Goal: Information Seeking & Learning: Learn about a topic

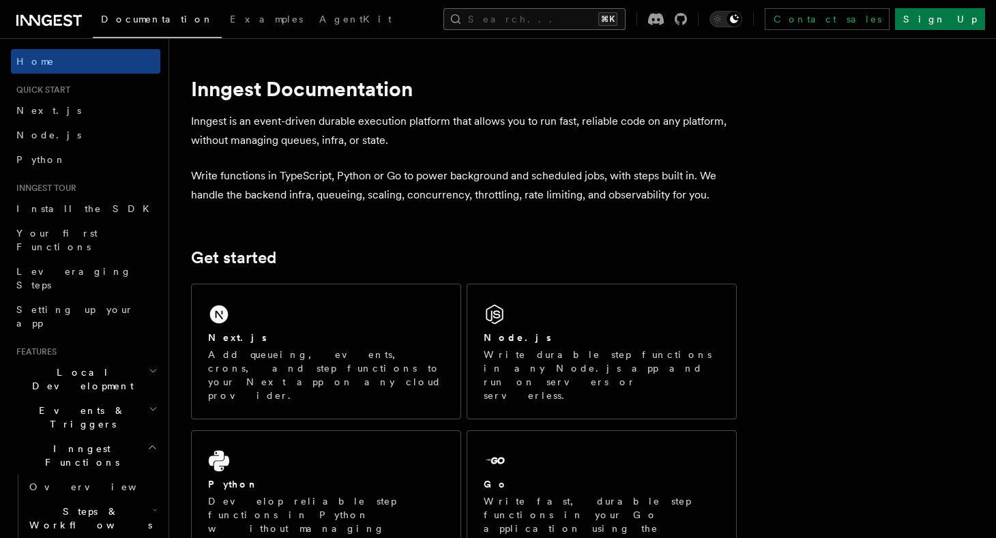
click at [499, 27] on button "Search... ⌘K" at bounding box center [534, 19] width 182 height 22
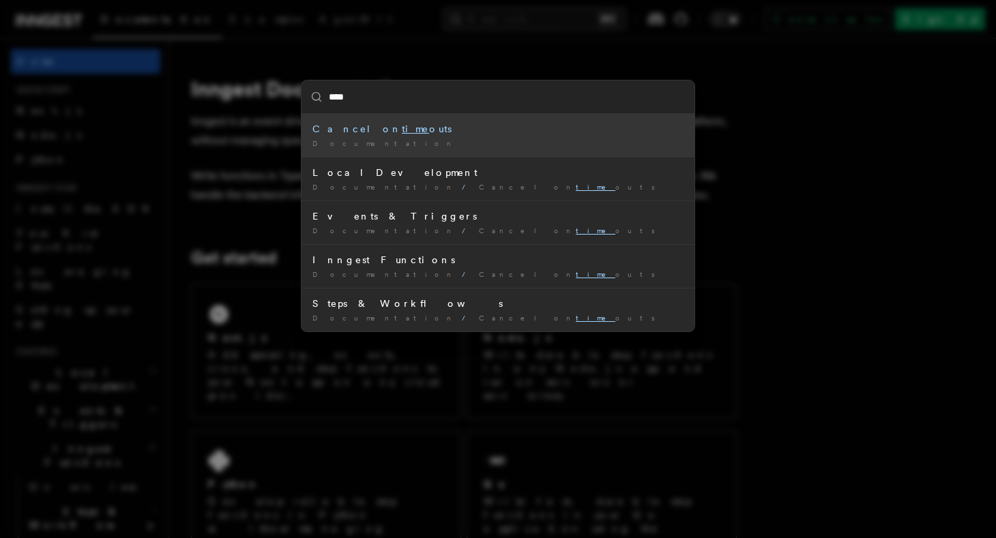
type input "*****"
click at [480, 139] on div "Documentation /" at bounding box center [497, 143] width 371 height 10
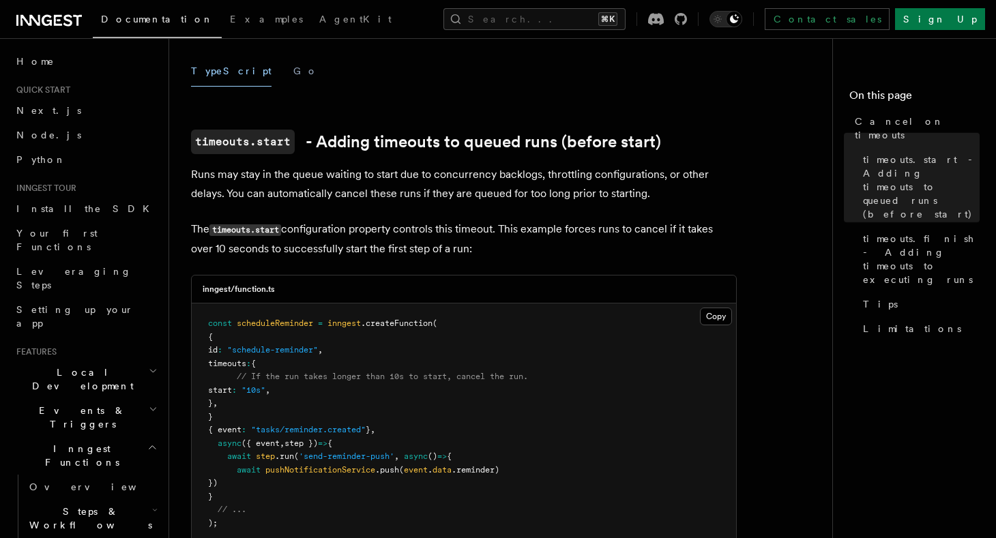
scroll to position [237, 0]
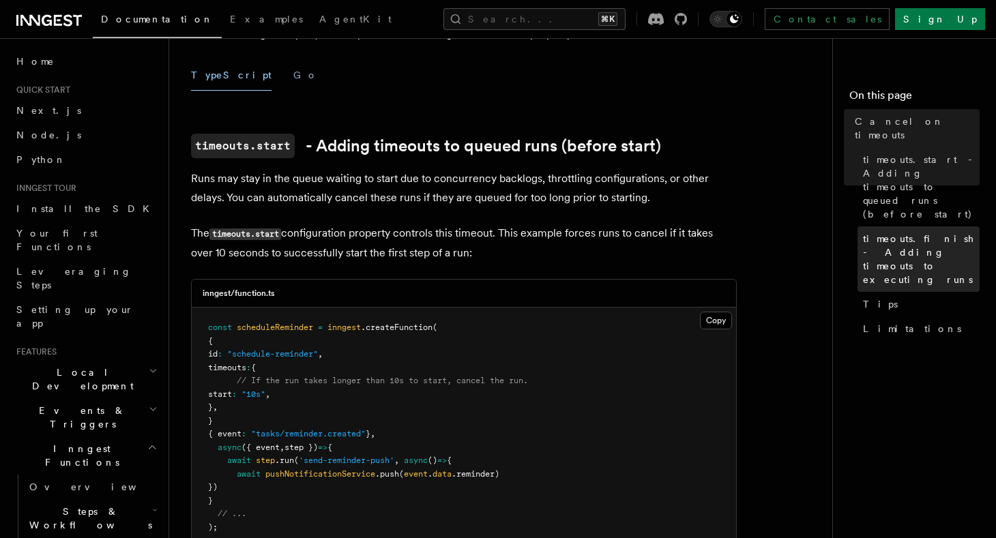
click at [875, 232] on span "timeouts.finish - Adding timeouts to executing runs" at bounding box center [921, 259] width 117 height 55
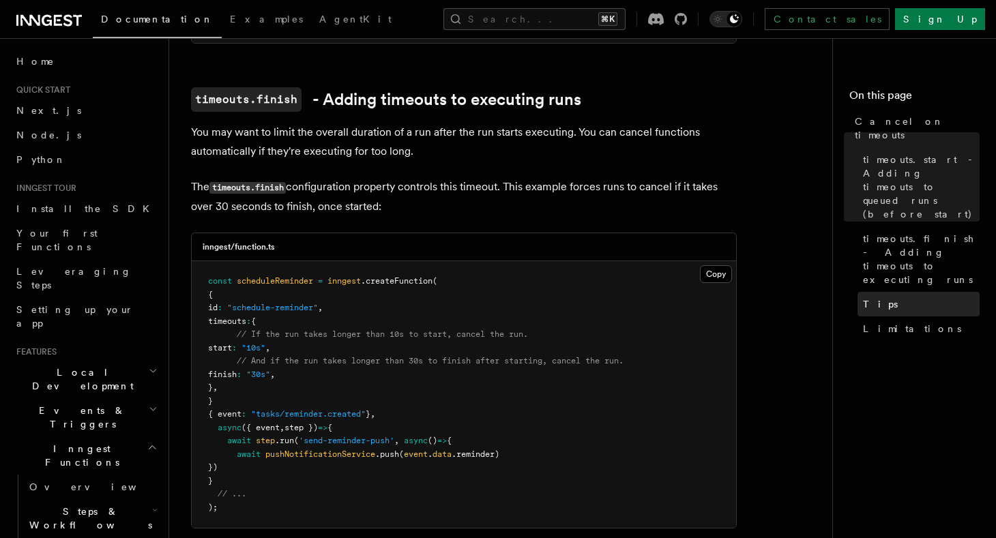
click at [872, 297] on span "Tips" at bounding box center [880, 304] width 35 height 14
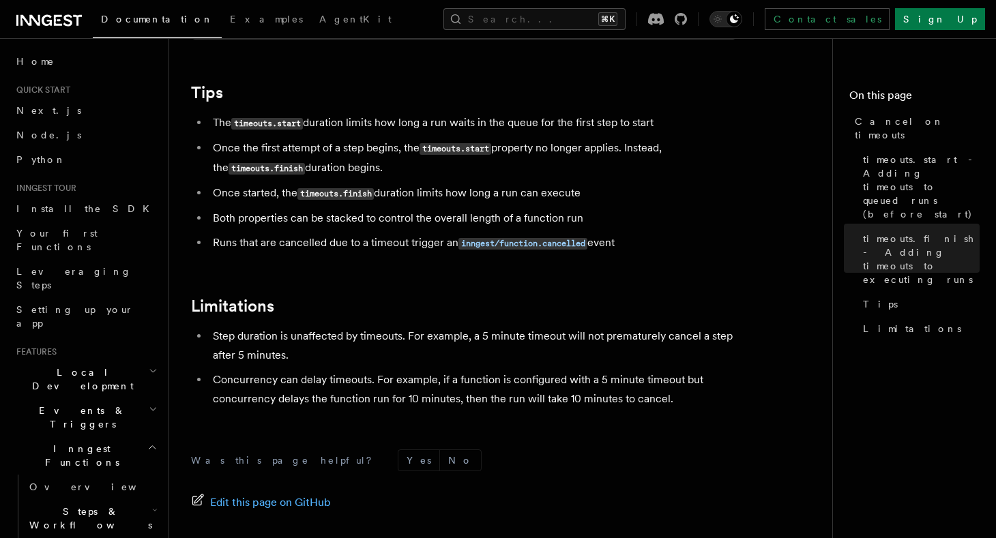
scroll to position [1353, 0]
